Goal: Task Accomplishment & Management: Complete application form

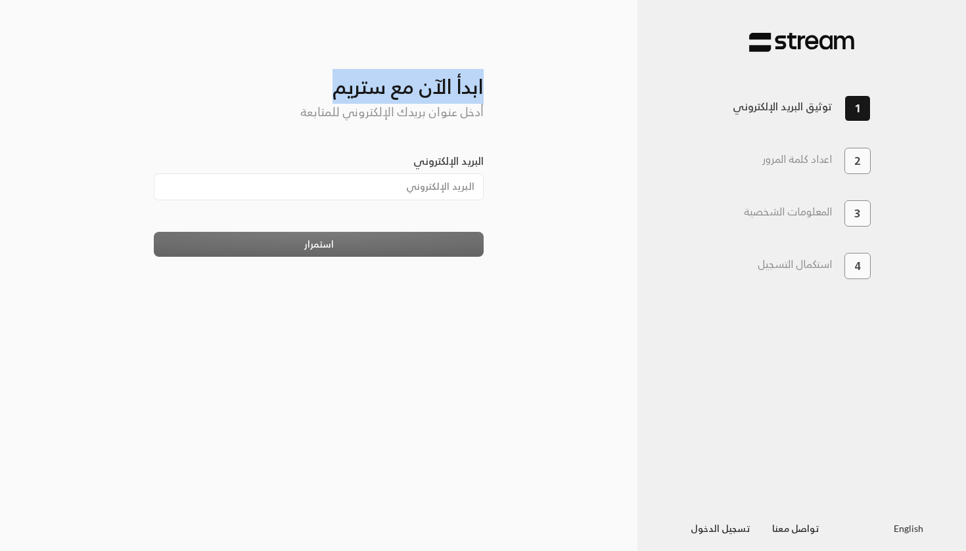
drag, startPoint x: 482, startPoint y: 89, endPoint x: 311, endPoint y: 88, distance: 170.2
click at [311, 88] on h3 "ابدأ الآن مع ستريم" at bounding box center [319, 75] width 330 height 45
copy h3 "ابدأ الآن مع ستريم"
